Goal: Navigation & Orientation: Find specific page/section

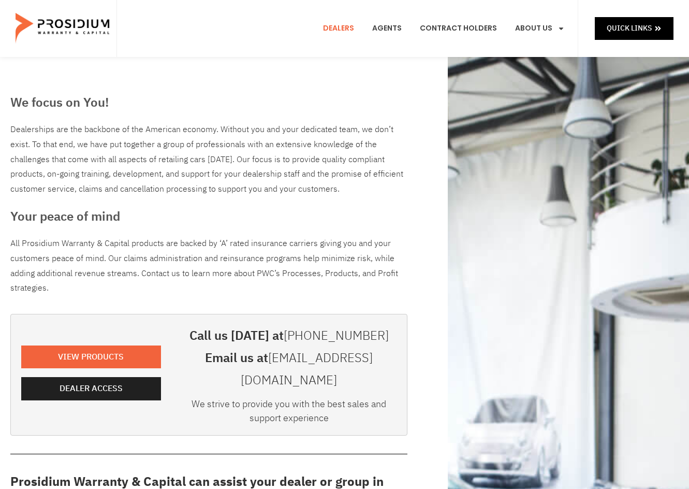
click at [186, 256] on p "All Prosidium Warranty & Capital products are backed by ‘A’ rated insurance car…" at bounding box center [208, 266] width 397 height 60
click at [210, 259] on p "All Prosidium Warranty & Capital products are backed by ‘A’ rated insurance car…" at bounding box center [208, 266] width 397 height 60
click at [259, 215] on h3 "Your peace of mind" at bounding box center [208, 216] width 397 height 19
click at [266, 240] on p "All Prosidium Warranty & Capital products are backed by ‘A’ rated insurance car…" at bounding box center [208, 266] width 397 height 60
click at [264, 226] on div "We focus on You! Dealerships are the backbone of the American economy. Without …" at bounding box center [208, 476] width 407 height 777
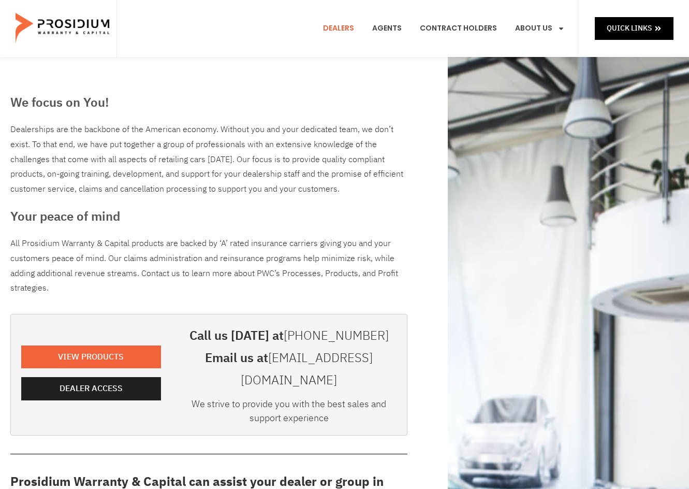
click at [264, 226] on div "We focus on You! Dealerships are the backbone of the American economy. Without …" at bounding box center [208, 476] width 407 height 777
click at [422, 95] on div "We focus on You! Dealerships are the backbone of the American economy. Without …" at bounding box center [344, 476] width 679 height 839
click at [366, 151] on div "Dealerships are the backbone of the American economy. Without you and your dedi…" at bounding box center [208, 159] width 397 height 75
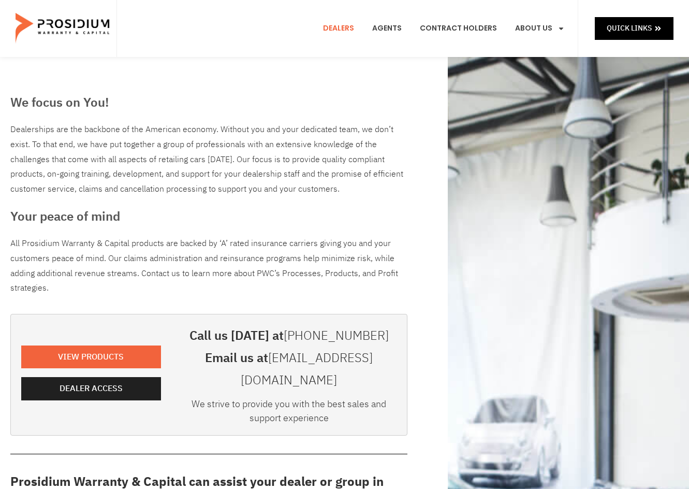
click at [351, 186] on div "Dealerships are the backbone of the American economy. Without you and your dedi…" at bounding box center [208, 159] width 397 height 75
